Goal: Task Accomplishment & Management: Manage account settings

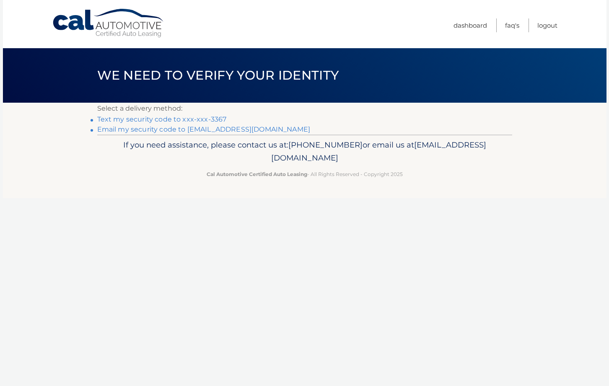
click at [214, 116] on link "Text my security code to xxx-xxx-3367" at bounding box center [161, 119] width 129 height 8
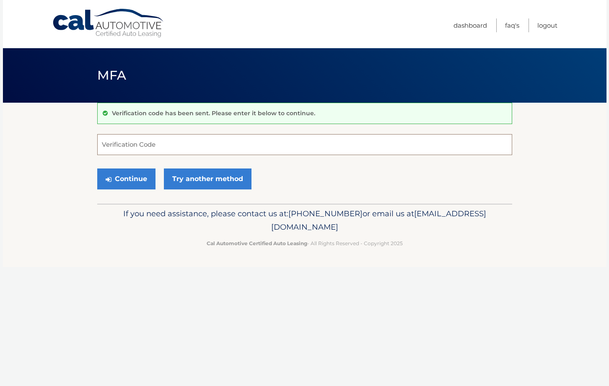
click at [207, 141] on input "Verification Code" at bounding box center [304, 144] width 415 height 21
type input "624790"
click at [139, 185] on button "Continue" at bounding box center [126, 178] width 58 height 21
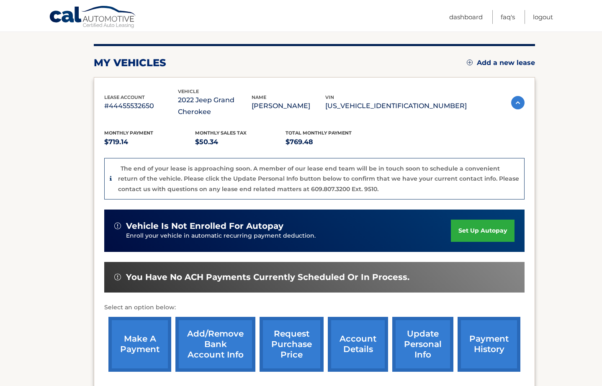
scroll to position [172, 0]
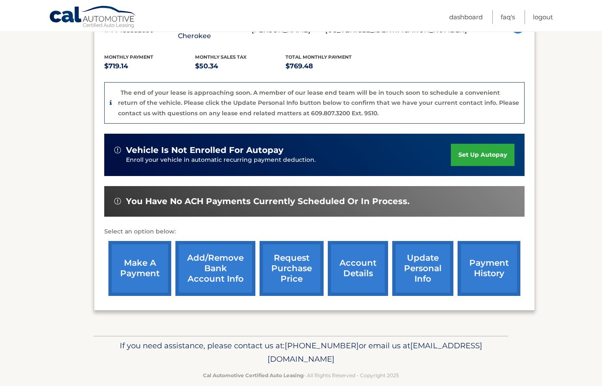
click at [346, 260] on link "account details" at bounding box center [358, 268] width 60 height 55
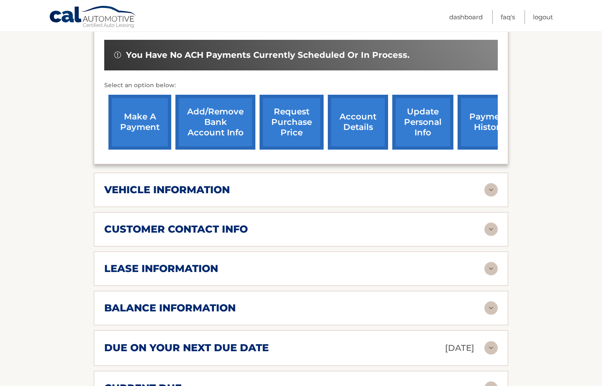
scroll to position [278, 0]
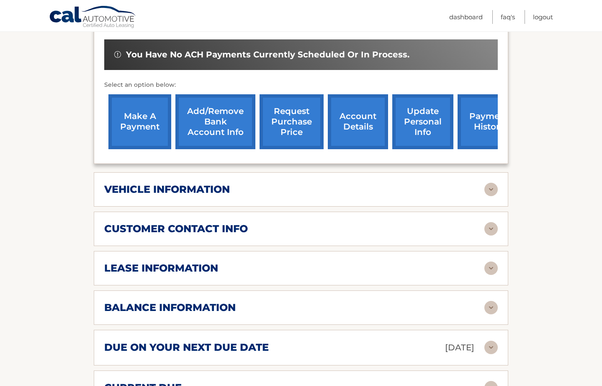
click at [494, 189] on img at bounding box center [491, 189] width 13 height 13
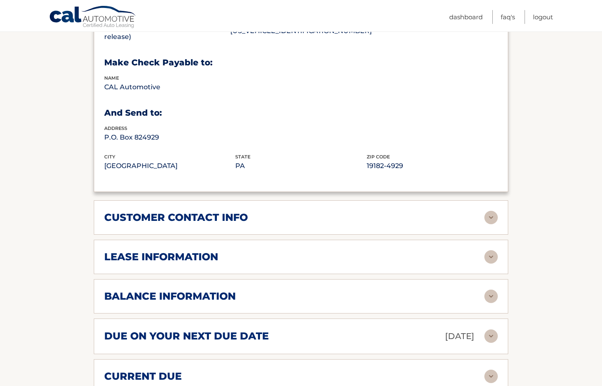
scroll to position [504, 0]
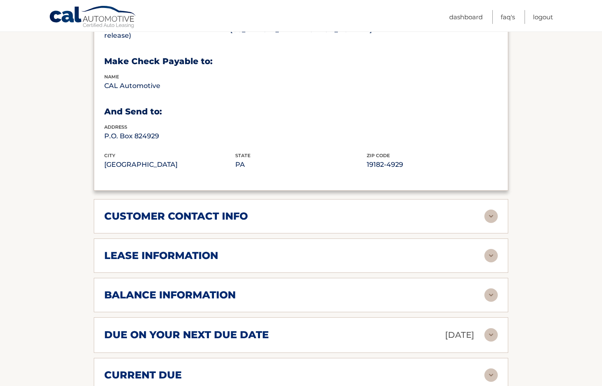
click at [493, 217] on img at bounding box center [491, 215] width 13 height 13
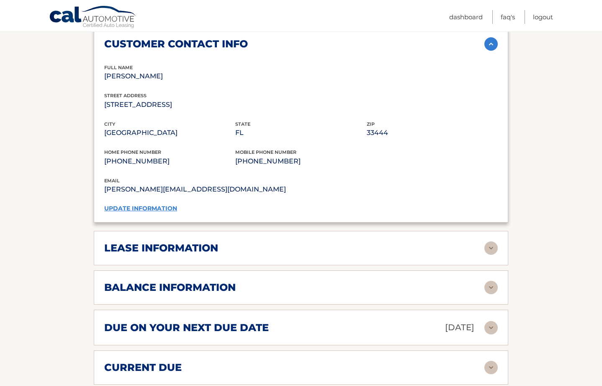
scroll to position [677, 0]
click at [491, 246] on img at bounding box center [491, 247] width 13 height 13
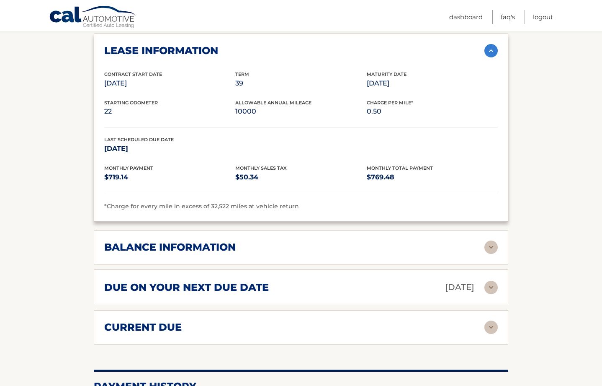
scroll to position [922, 0]
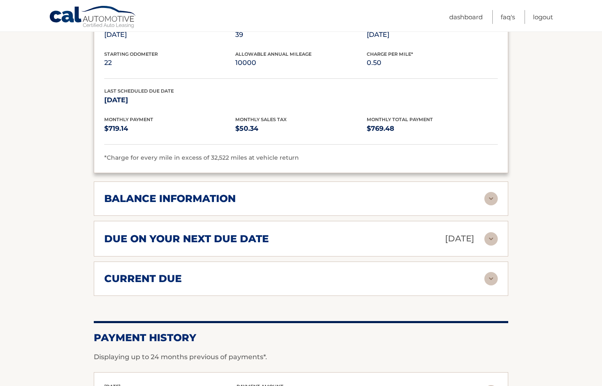
click at [494, 200] on img at bounding box center [491, 198] width 13 height 13
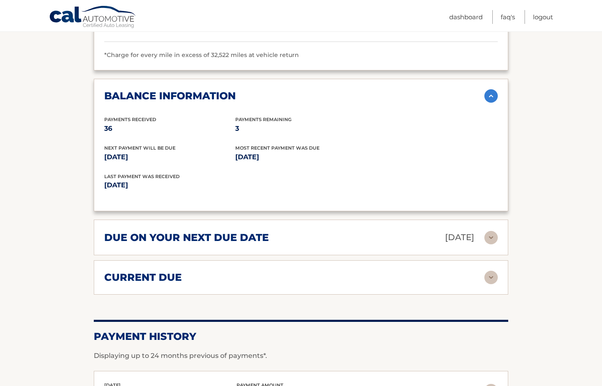
scroll to position [1051, 0]
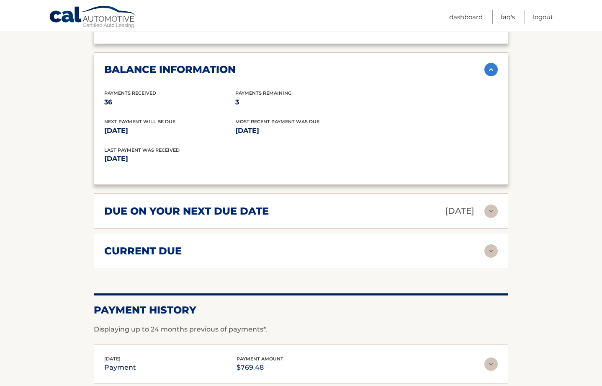
click at [493, 211] on img at bounding box center [491, 210] width 13 height 13
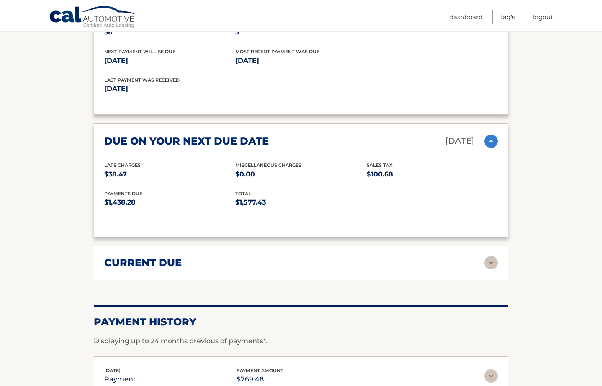
scroll to position [1144, 0]
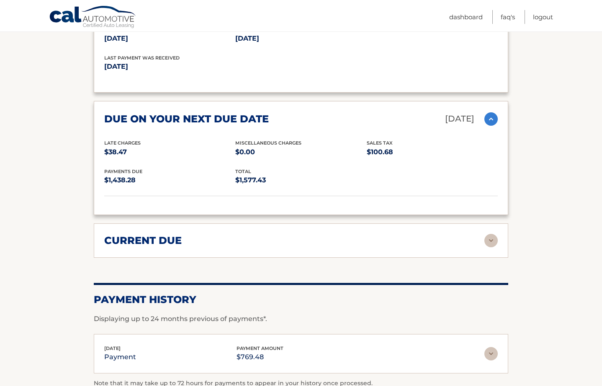
click at [494, 243] on img at bounding box center [491, 240] width 13 height 13
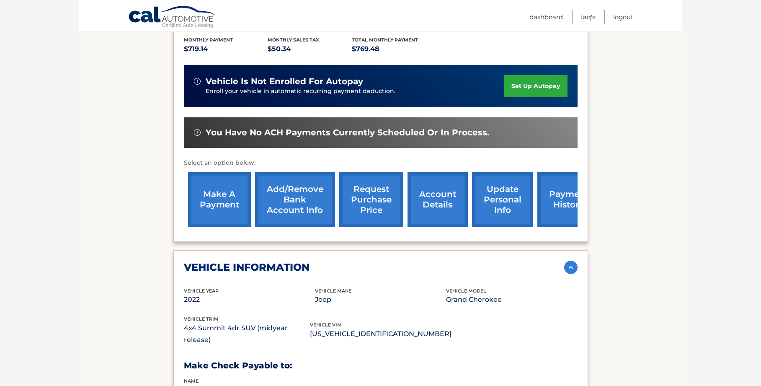
scroll to position [0, 0]
